Goal: Information Seeking & Learning: Learn about a topic

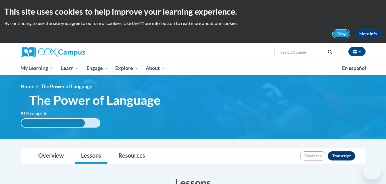
click at [344, 38] on button "Okay" at bounding box center [341, 33] width 18 height 9
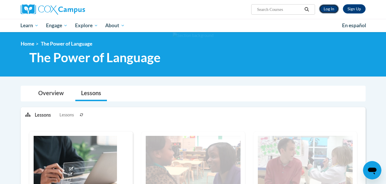
click at [330, 7] on link "Log In" at bounding box center [329, 8] width 20 height 9
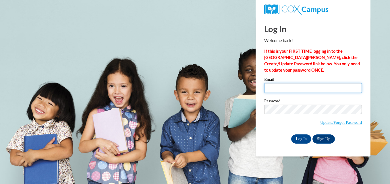
click at [306, 88] on input "Email" at bounding box center [313, 88] width 98 height 10
type input "karman.kidd2@gmail.com"
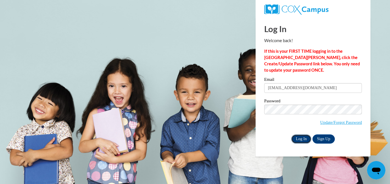
click at [306, 137] on input "Log In" at bounding box center [301, 139] width 20 height 9
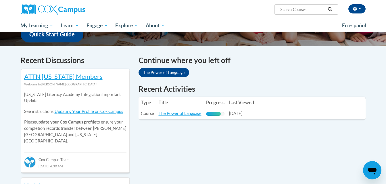
scroll to position [154, 0]
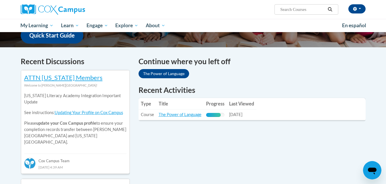
click at [250, 107] on th "Last Viewed" at bounding box center [242, 103] width 30 height 11
click at [179, 113] on link "The Power of Language" at bounding box center [180, 114] width 43 height 5
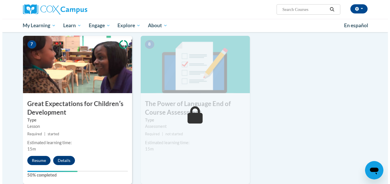
scroll to position [425, 0]
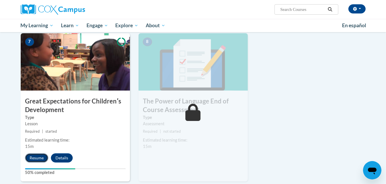
click at [35, 155] on button "Resume" at bounding box center [36, 158] width 23 height 9
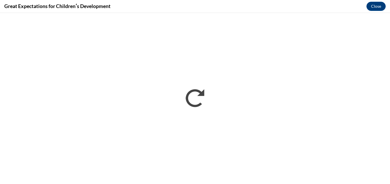
scroll to position [0, 0]
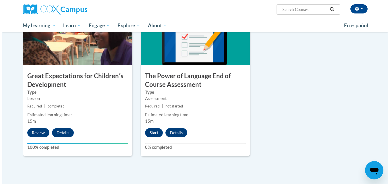
scroll to position [459, 0]
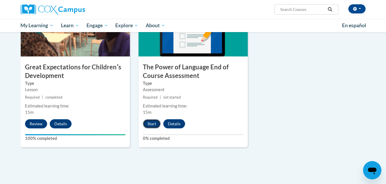
click at [155, 126] on button "Start" at bounding box center [152, 124] width 18 height 9
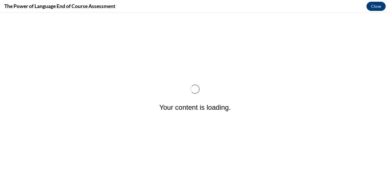
scroll to position [0, 0]
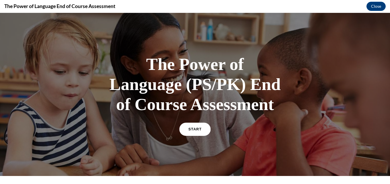
click at [191, 127] on link "START" at bounding box center [194, 129] width 31 height 13
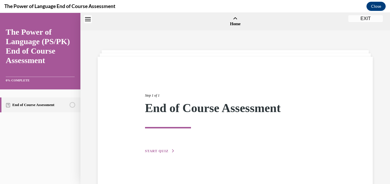
scroll to position [18, 0]
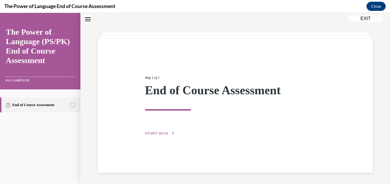
click at [160, 131] on button "START QUIZ" at bounding box center [160, 133] width 30 height 5
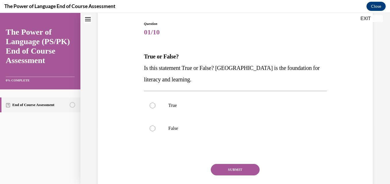
scroll to position [60, 0]
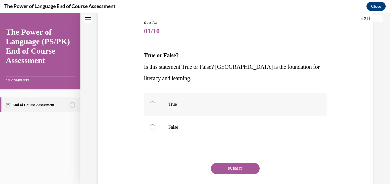
click at [171, 104] on p "True" at bounding box center [240, 105] width 144 height 6
click at [155, 104] on input "True" at bounding box center [153, 105] width 6 height 6
radio input "true"
click at [230, 170] on button "SUBMIT" at bounding box center [235, 168] width 49 height 11
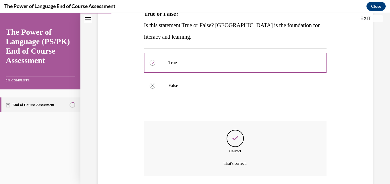
scroll to position [144, 0]
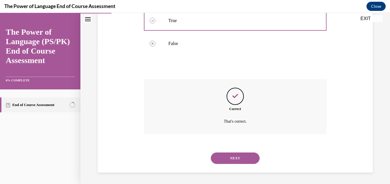
click at [236, 158] on button "NEXT" at bounding box center [235, 158] width 49 height 11
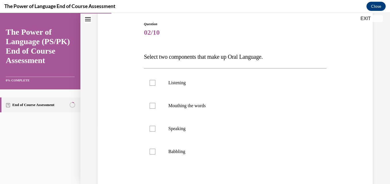
scroll to position [60, 0]
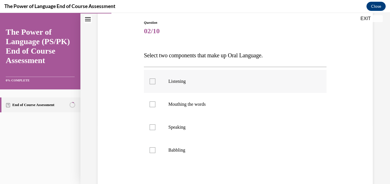
click at [171, 83] on p "Listening" at bounding box center [240, 82] width 144 height 6
click at [155, 83] on input "Listening" at bounding box center [153, 82] width 6 height 6
checkbox input "true"
click at [177, 129] on p "Speaking" at bounding box center [240, 128] width 144 height 6
click at [155, 129] on input "Speaking" at bounding box center [153, 128] width 6 height 6
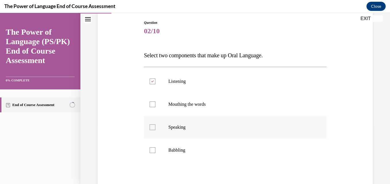
checkbox input "true"
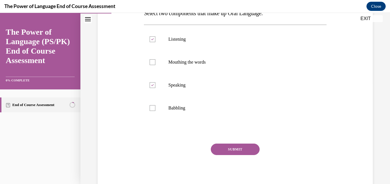
scroll to position [116, 0]
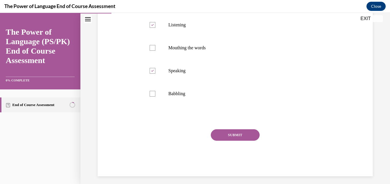
click at [244, 136] on button "SUBMIT" at bounding box center [235, 135] width 49 height 11
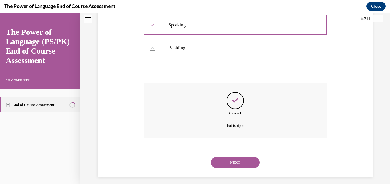
scroll to position [167, 0]
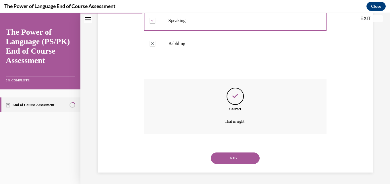
click at [234, 161] on button "NEXT" at bounding box center [235, 158] width 49 height 11
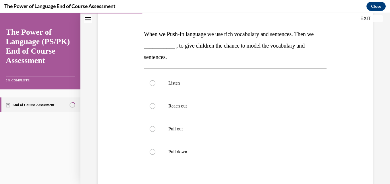
scroll to position [82, 0]
click at [183, 88] on label "Listen" at bounding box center [235, 82] width 182 height 23
click at [155, 86] on input "Listen" at bounding box center [153, 83] width 6 height 6
radio input "true"
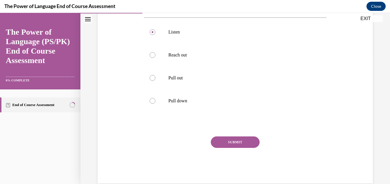
scroll to position [143, 0]
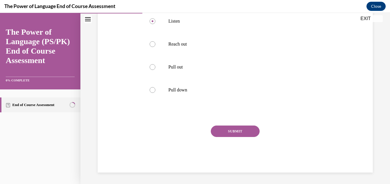
click at [243, 126] on button "SUBMIT" at bounding box center [235, 131] width 49 height 11
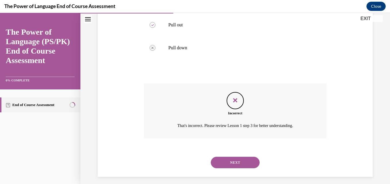
scroll to position [190, 0]
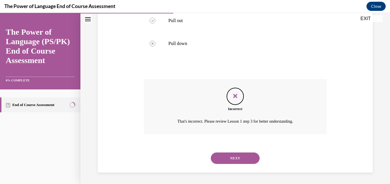
click at [240, 159] on button "NEXT" at bounding box center [235, 158] width 49 height 11
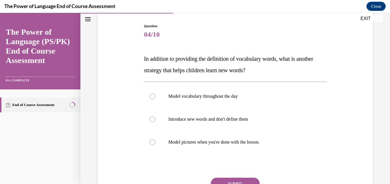
scroll to position [57, 0]
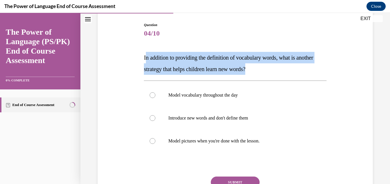
drag, startPoint x: 144, startPoint y: 58, endPoint x: 276, endPoint y: 68, distance: 132.3
click at [276, 68] on p "In addition to providing the definition of vocabulary words, what is another st…" at bounding box center [235, 63] width 182 height 23
copy span "n addition to providing the definition of vocabulary words, what is another str…"
click at [206, 97] on p "Model vocabulary throughout the day" at bounding box center [240, 95] width 144 height 6
click at [155, 97] on input "Model vocabulary throughout the day" at bounding box center [153, 95] width 6 height 6
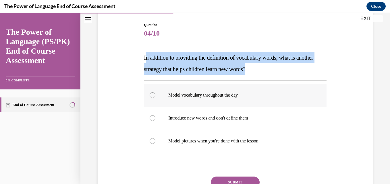
radio input "true"
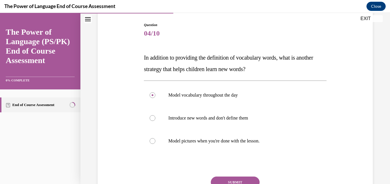
click at [240, 180] on button "SUBMIT" at bounding box center [235, 182] width 49 height 11
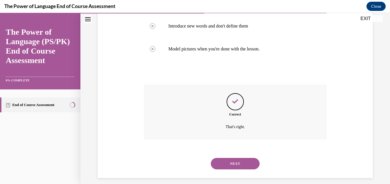
scroll to position [155, 0]
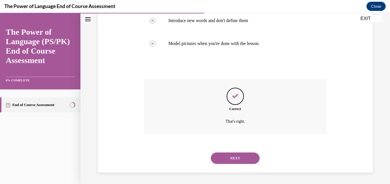
click at [240, 159] on button "NEXT" at bounding box center [235, 158] width 49 height 11
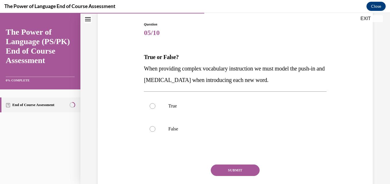
scroll to position [60, 0]
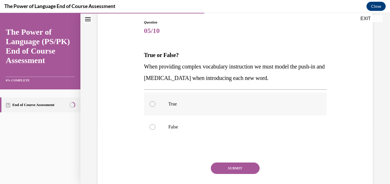
click at [159, 106] on label "True" at bounding box center [235, 104] width 182 height 23
click at [155, 106] on input "True" at bounding box center [153, 104] width 6 height 6
radio input "true"
click at [236, 168] on button "SUBMIT" at bounding box center [235, 168] width 49 height 11
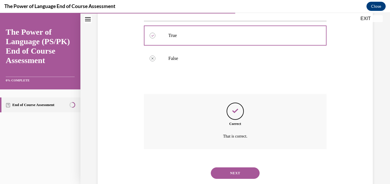
scroll to position [144, 0]
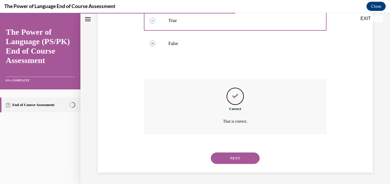
click at [247, 156] on button "NEXT" at bounding box center [235, 158] width 49 height 11
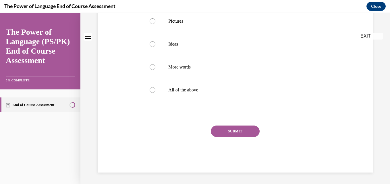
scroll to position [0, 0]
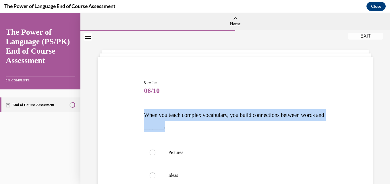
drag, startPoint x: 144, startPoint y: 116, endPoint x: 192, endPoint y: 127, distance: 49.8
click at [192, 127] on p "When you teach complex vocabulary, you build connections between words and ____…" at bounding box center [235, 120] width 182 height 23
drag, startPoint x: 192, startPoint y: 127, endPoint x: 174, endPoint y: 124, distance: 18.0
copy span "When you teach complex vocabulary, you build connections between words and ____…"
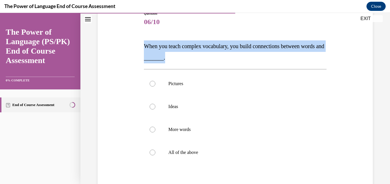
scroll to position [74, 0]
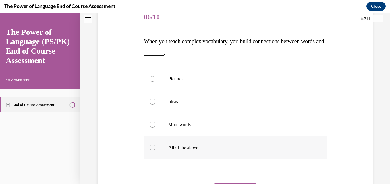
click at [151, 146] on div at bounding box center [153, 148] width 6 height 6
click at [151, 146] on input "All of the above" at bounding box center [153, 148] width 6 height 6
radio input "true"
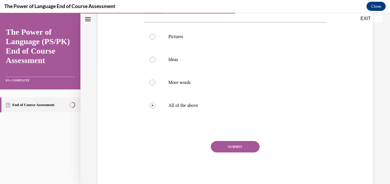
scroll to position [123, 0]
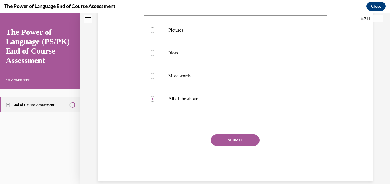
click at [234, 141] on button "SUBMIT" at bounding box center [235, 140] width 49 height 11
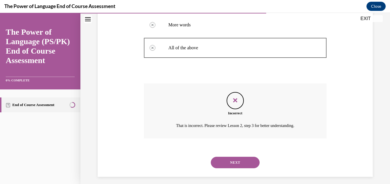
scroll to position [178, 0]
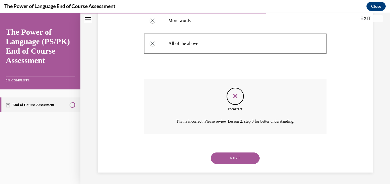
click at [243, 160] on button "NEXT" at bounding box center [235, 158] width 49 height 11
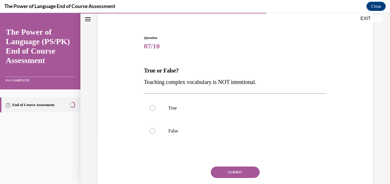
scroll to position [45, 0]
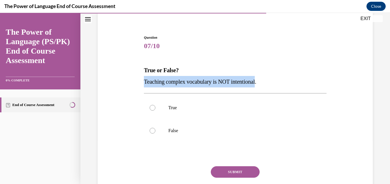
drag, startPoint x: 144, startPoint y: 82, endPoint x: 262, endPoint y: 82, distance: 117.8
click at [256, 82] on span "Teaching complex vocabulary is NOT intentional." at bounding box center [200, 82] width 112 height 6
drag, startPoint x: 262, startPoint y: 82, endPoint x: 239, endPoint y: 84, distance: 23.0
copy span "Teaching complex vocabulary is NOT intentional"
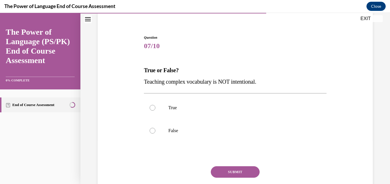
click at [213, 52] on div "Question 07/10 True or False? Teaching complex vocabulary is NOT intentional. T…" at bounding box center [235, 124] width 182 height 179
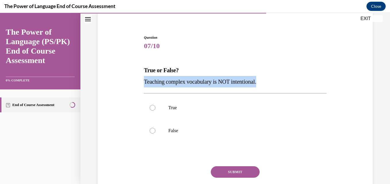
drag, startPoint x: 144, startPoint y: 82, endPoint x: 262, endPoint y: 82, distance: 118.4
click at [256, 82] on span "Teaching complex vocabulary is NOT intentional." at bounding box center [200, 82] width 112 height 6
drag, startPoint x: 262, startPoint y: 82, endPoint x: 238, endPoint y: 83, distance: 24.4
copy span "Teaching complex vocabulary is NOT intentional."
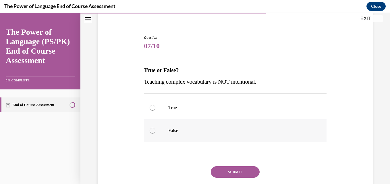
click at [163, 127] on label "False" at bounding box center [235, 131] width 182 height 23
click at [155, 128] on input "False" at bounding box center [153, 131] width 6 height 6
radio input "true"
click at [242, 176] on button "SUBMIT" at bounding box center [235, 172] width 49 height 11
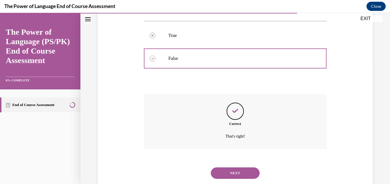
scroll to position [132, 0]
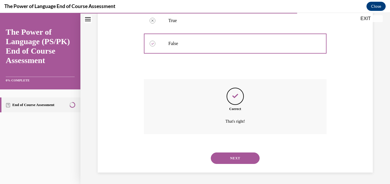
click at [241, 159] on button "NEXT" at bounding box center [235, 158] width 49 height 11
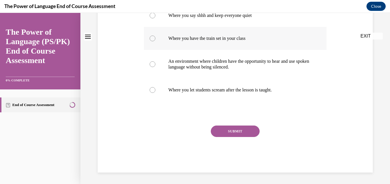
scroll to position [0, 0]
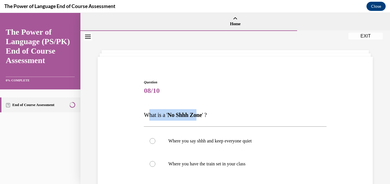
drag, startPoint x: 144, startPoint y: 116, endPoint x: 204, endPoint y: 114, distance: 59.2
click at [203, 113] on span "What is a ' No Shhh Zone ' ?" at bounding box center [175, 115] width 63 height 6
drag, startPoint x: 206, startPoint y: 115, endPoint x: 147, endPoint y: 112, distance: 59.3
click at [147, 112] on p "What is a ' No Shhh Zone ' ?" at bounding box center [235, 114] width 182 height 11
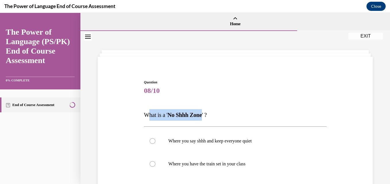
copy span "What is a ' No Shhh Zone"
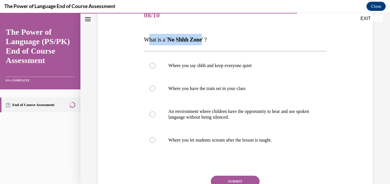
scroll to position [78, 0]
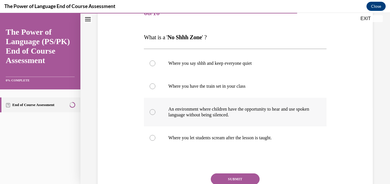
click at [251, 111] on p "An environment where children have the opportunity to hear and use spoken langu…" at bounding box center [240, 112] width 144 height 11
click at [155, 111] on input "An environment where children have the opportunity to hear and use spoken langu…" at bounding box center [153, 112] width 6 height 6
radio input "true"
click at [235, 181] on button "SUBMIT" at bounding box center [235, 179] width 49 height 11
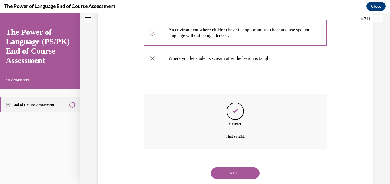
scroll to position [172, 0]
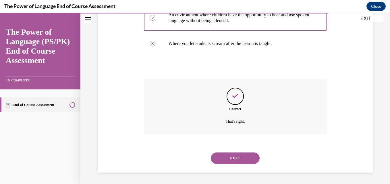
click at [240, 155] on button "NEXT" at bounding box center [235, 158] width 49 height 11
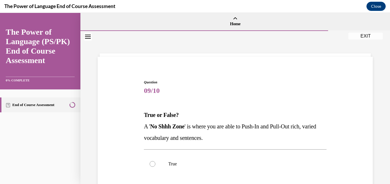
drag, startPoint x: 144, startPoint y: 126, endPoint x: 227, endPoint y: 140, distance: 83.6
click at [227, 140] on p "A ' No Shhh Zone ' is where you are able to Push-In and Pull-Out rich, varied v…" at bounding box center [235, 132] width 182 height 23
drag, startPoint x: 227, startPoint y: 140, endPoint x: 191, endPoint y: 133, distance: 36.6
copy span "A ' No Shhh Zone ' is where you are able to Push-In and Pull-Out rich, varied v…"
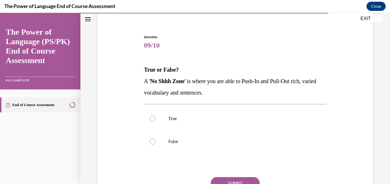
scroll to position [59, 0]
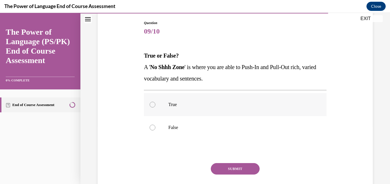
click at [154, 104] on div at bounding box center [153, 105] width 6 height 6
click at [154, 104] on input "True" at bounding box center [153, 105] width 6 height 6
radio input "true"
click at [241, 165] on button "SUBMIT" at bounding box center [235, 168] width 49 height 11
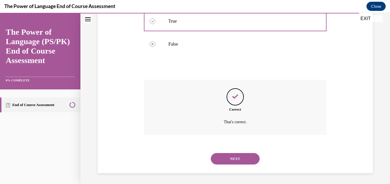
scroll to position [144, 0]
click at [236, 159] on button "NEXT" at bounding box center [235, 158] width 49 height 11
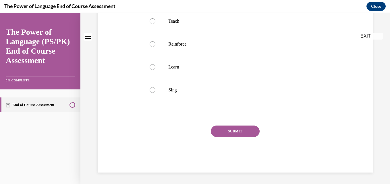
scroll to position [0, 0]
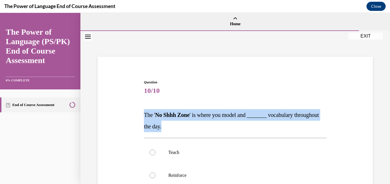
drag, startPoint x: 144, startPoint y: 114, endPoint x: 200, endPoint y: 126, distance: 57.0
click at [200, 126] on p "The ' No Shhh Zone ' is where you model and _______ vocabulary throughout the d…" at bounding box center [235, 120] width 182 height 23
drag, startPoint x: 200, startPoint y: 126, endPoint x: 174, endPoint y: 121, distance: 25.6
copy span "The ' No Shhh Zone ' is where you model and _______ vocabulary throughout the d…"
click at [351, 108] on div "Question 10/10 The ' No Shhh Zone ' is where you model and _______ vocabulary t…" at bounding box center [235, 184] width 278 height 242
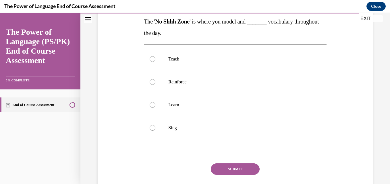
scroll to position [98, 0]
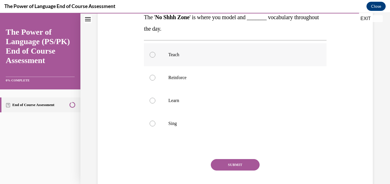
click at [186, 55] on p "Teach" at bounding box center [240, 55] width 144 height 6
click at [155, 55] on input "Teach" at bounding box center [153, 55] width 6 height 6
radio input "true"
click at [190, 80] on p "Reinforce" at bounding box center [240, 78] width 144 height 6
click at [155, 80] on input "Reinforce" at bounding box center [153, 78] width 6 height 6
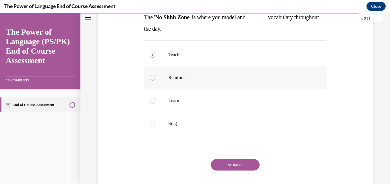
radio input "true"
click at [232, 163] on button "SUBMIT" at bounding box center [235, 164] width 49 height 11
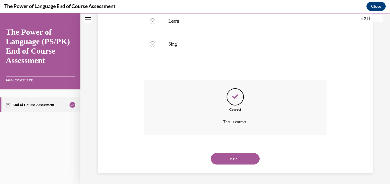
scroll to position [178, 0]
click at [232, 159] on button "NEXT" at bounding box center [235, 158] width 49 height 11
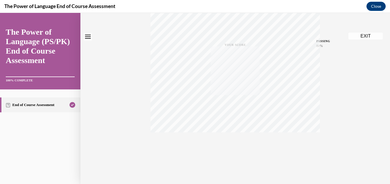
scroll to position [0, 0]
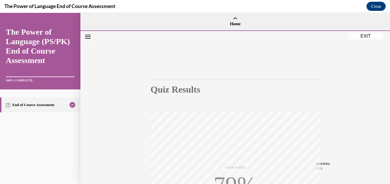
drag, startPoint x: 384, startPoint y: 72, endPoint x: 384, endPoint y: 114, distance: 41.9
click at [384, 114] on div "Quiz Results PASSING 80% Your score 80% Passed PASSING 80% Your score Your scor…" at bounding box center [235, 169] width 310 height 276
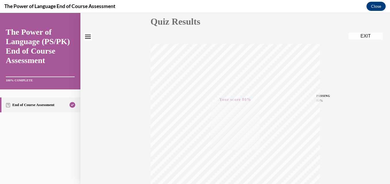
drag, startPoint x: 384, startPoint y: 114, endPoint x: 334, endPoint y: 78, distance: 61.5
click at [334, 78] on div "Quiz Results PASSING 80% Your score 80% Passed PASSING 80% Your score Your scor…" at bounding box center [235, 101] width 310 height 276
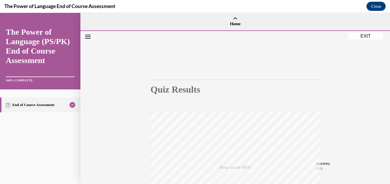
click at [364, 34] on button "EXIT" at bounding box center [365, 36] width 34 height 7
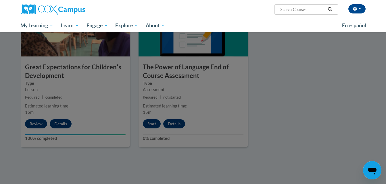
click at [343, 65] on div at bounding box center [193, 92] width 386 height 184
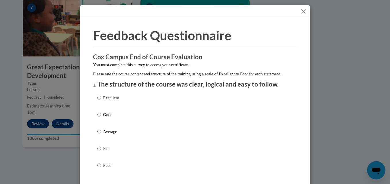
click at [111, 101] on p "Excellent" at bounding box center [111, 98] width 16 height 6
click at [101, 101] on input "Excellent" at bounding box center [99, 98] width 4 height 6
radio input "true"
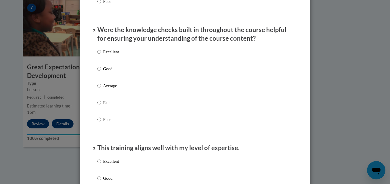
scroll to position [168, 0]
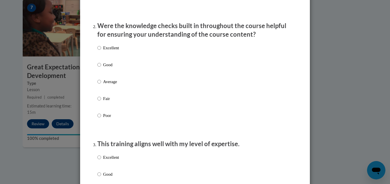
click at [114, 51] on p "Excellent" at bounding box center [111, 48] width 16 height 6
click at [101, 51] on input "Excellent" at bounding box center [99, 48] width 4 height 6
radio input "true"
click at [105, 160] on p "Excellent" at bounding box center [111, 158] width 16 height 6
click at [101, 160] on input "Excellent" at bounding box center [99, 158] width 4 height 6
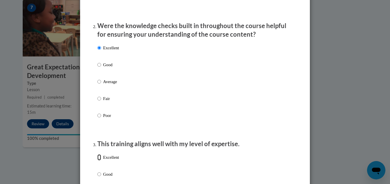
radio input "true"
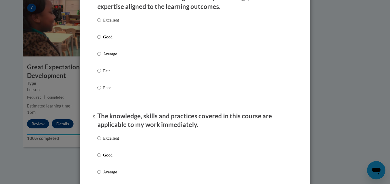
scroll to position [435, 0]
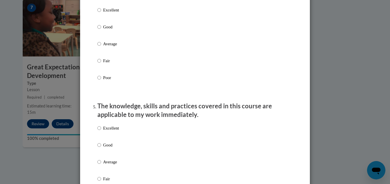
click at [104, 13] on p "Excellent" at bounding box center [111, 10] width 16 height 6
click at [101, 13] on input "Excellent" at bounding box center [99, 10] width 4 height 6
radio input "true"
click at [110, 132] on p "Excellent" at bounding box center [111, 128] width 16 height 6
click at [101, 132] on input "Excellent" at bounding box center [99, 128] width 4 height 6
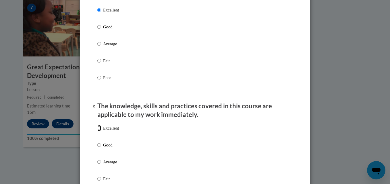
radio input "true"
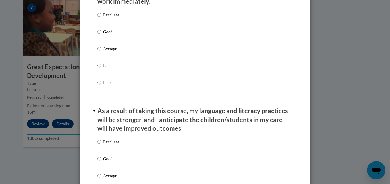
scroll to position [677, 0]
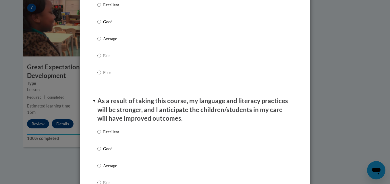
click at [107, 22] on div "Excellent Good Average Fair Poor" at bounding box center [108, 43] width 22 height 89
click at [105, 25] on p "Good" at bounding box center [111, 22] width 16 height 6
click at [101, 25] on input "Good" at bounding box center [99, 22] width 4 height 6
radio input "true"
click at [104, 152] on p "Good" at bounding box center [111, 149] width 16 height 6
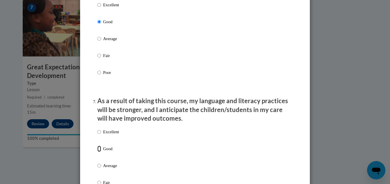
click at [101, 152] on input "Good" at bounding box center [99, 149] width 4 height 6
radio input "true"
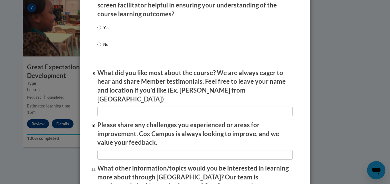
scroll to position [917, 0]
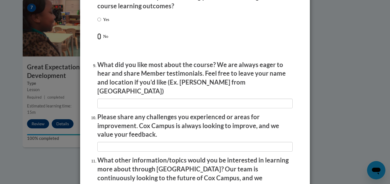
click at [97, 40] on input "No" at bounding box center [99, 36] width 4 height 6
radio input "true"
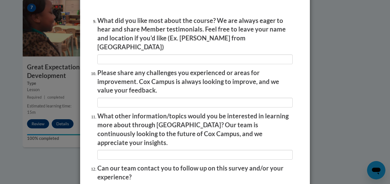
scroll to position [1009, 0]
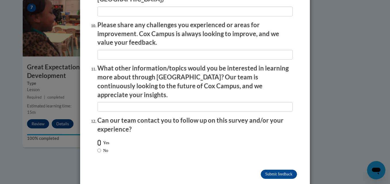
click at [97, 140] on input "Yes" at bounding box center [99, 143] width 4 height 6
radio input "true"
click at [282, 170] on input "Submit feedback" at bounding box center [279, 174] width 36 height 9
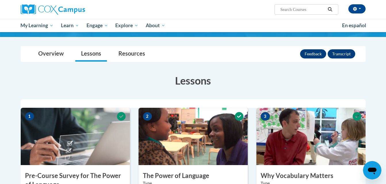
scroll to position [0, 0]
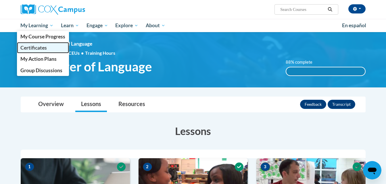
click at [45, 49] on span "Certificates" at bounding box center [33, 48] width 26 height 6
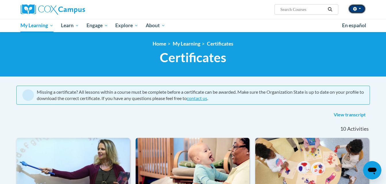
click at [359, 10] on button "button" at bounding box center [356, 8] width 17 height 9
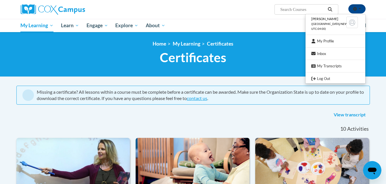
click at [322, 22] on li "[PERSON_NAME] ([GEOGRAPHIC_DATA]/New_York UTC-04:00)" at bounding box center [335, 24] width 60 height 16
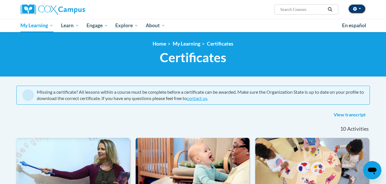
click at [359, 5] on button "button" at bounding box center [356, 8] width 17 height 9
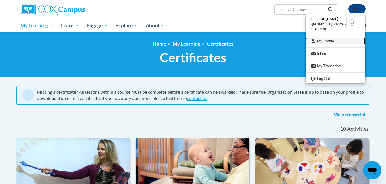
click at [337, 43] on link "My Profile" at bounding box center [335, 41] width 60 height 7
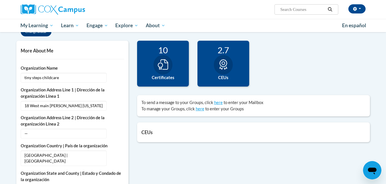
scroll to position [127, 0]
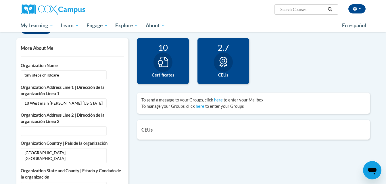
click at [163, 65] on icon at bounding box center [163, 62] width 10 height 10
click at [174, 67] on div "10 Certificates" at bounding box center [163, 61] width 52 height 46
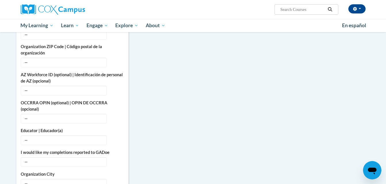
scroll to position [284, 0]
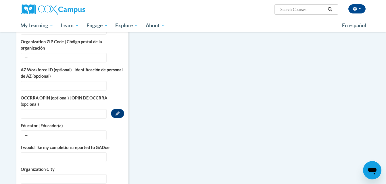
click at [67, 109] on span "—" at bounding box center [64, 114] width 86 height 10
click at [123, 109] on button "Edit" at bounding box center [117, 113] width 13 height 9
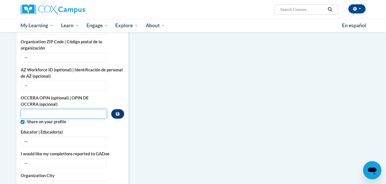
paste input "1134-4101"
type input "1134-4101"
click at [121, 110] on button "Custom profile fields" at bounding box center [117, 113] width 13 height 9
click at [116, 112] on icon "Custom profile fields" at bounding box center [117, 113] width 3 height 3
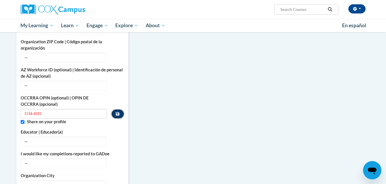
click at [116, 112] on icon "Custom profile fields" at bounding box center [117, 113] width 3 height 3
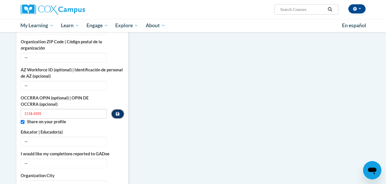
click at [116, 112] on icon "Custom profile fields" at bounding box center [117, 113] width 3 height 3
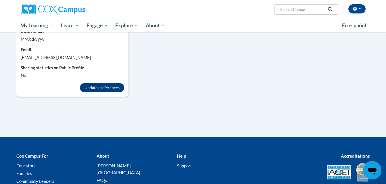
scroll to position [534, 0]
